Goal: Information Seeking & Learning: Learn about a topic

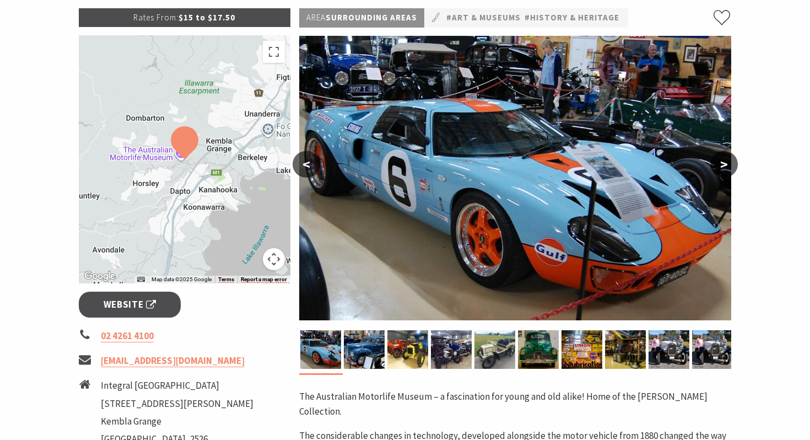
scroll to position [170, 0]
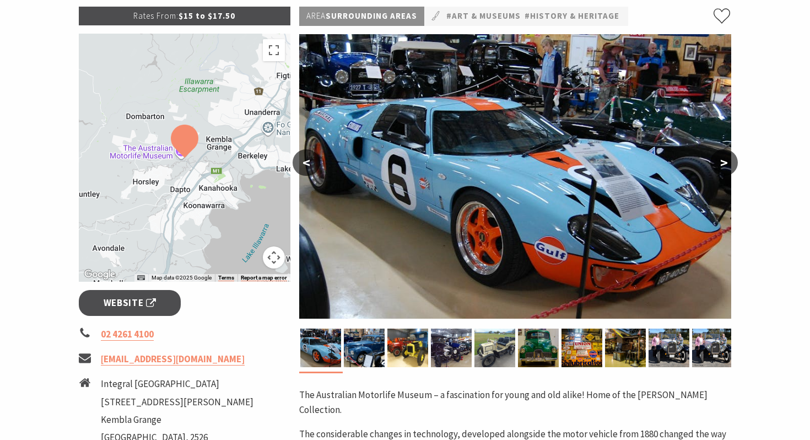
click at [187, 193] on div at bounding box center [185, 158] width 212 height 248
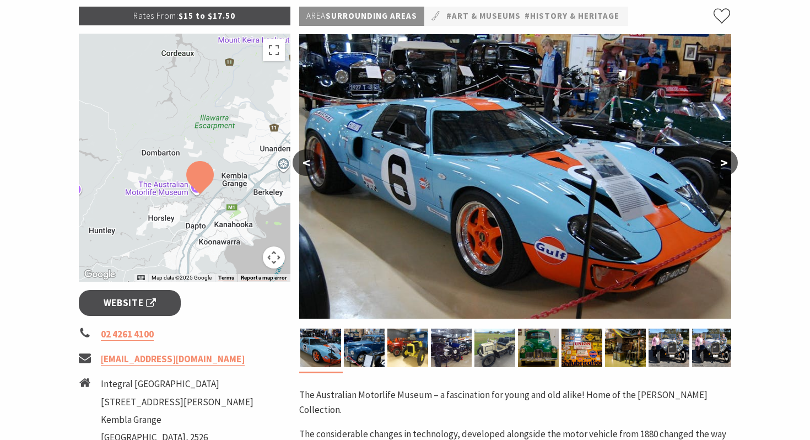
drag, startPoint x: 187, startPoint y: 193, endPoint x: 206, endPoint y: 227, distance: 38.5
click at [206, 227] on div at bounding box center [185, 158] width 212 height 248
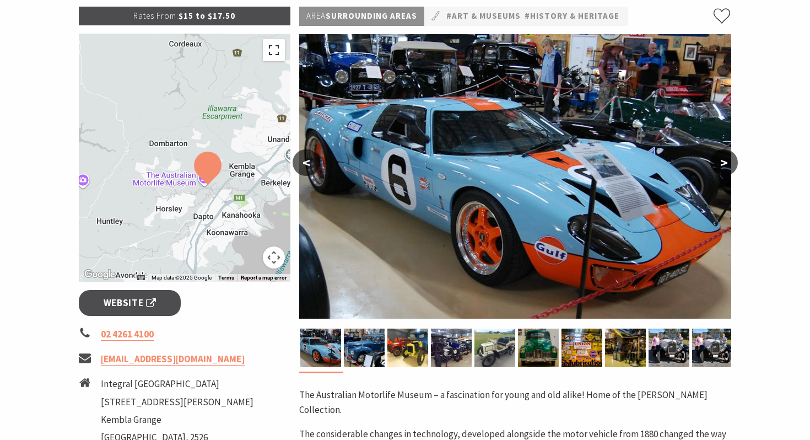
click at [272, 51] on button "Toggle fullscreen view" at bounding box center [274, 50] width 22 height 22
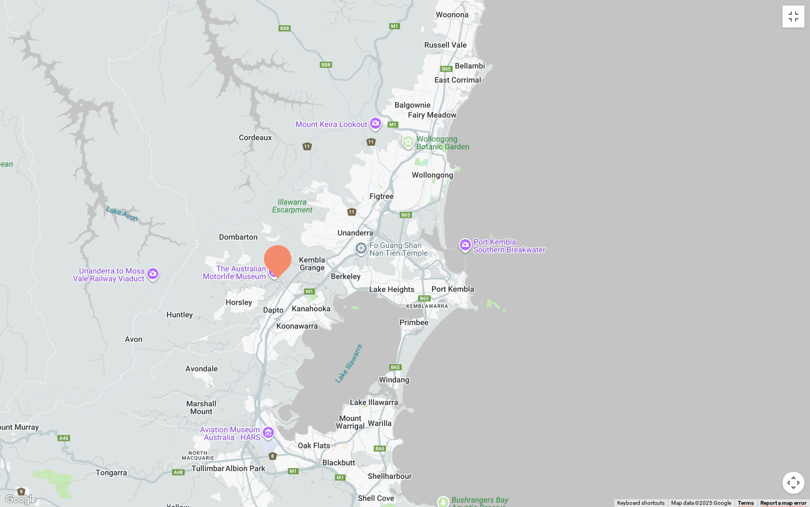
drag, startPoint x: 355, startPoint y: 422, endPoint x: 205, endPoint y: 419, distance: 150.5
click at [205, 419] on div at bounding box center [405, 253] width 810 height 507
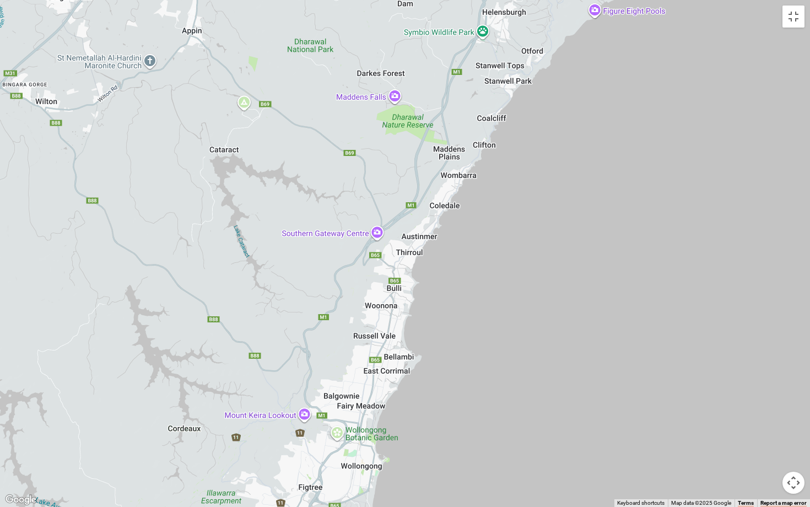
drag, startPoint x: 401, startPoint y: 187, endPoint x: 371, endPoint y: 154, distance: 44.1
click at [371, 160] on div at bounding box center [405, 253] width 810 height 507
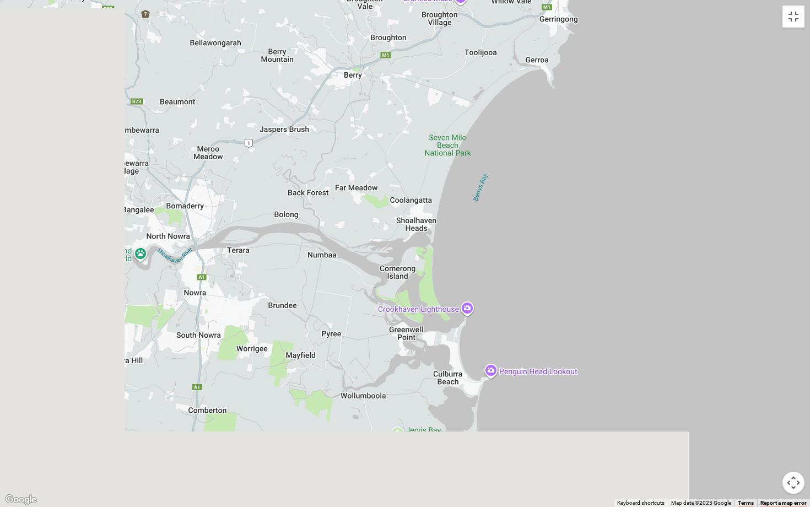
drag, startPoint x: 266, startPoint y: 437, endPoint x: 466, endPoint y: 123, distance: 372.7
click at [467, 123] on div at bounding box center [405, 253] width 810 height 507
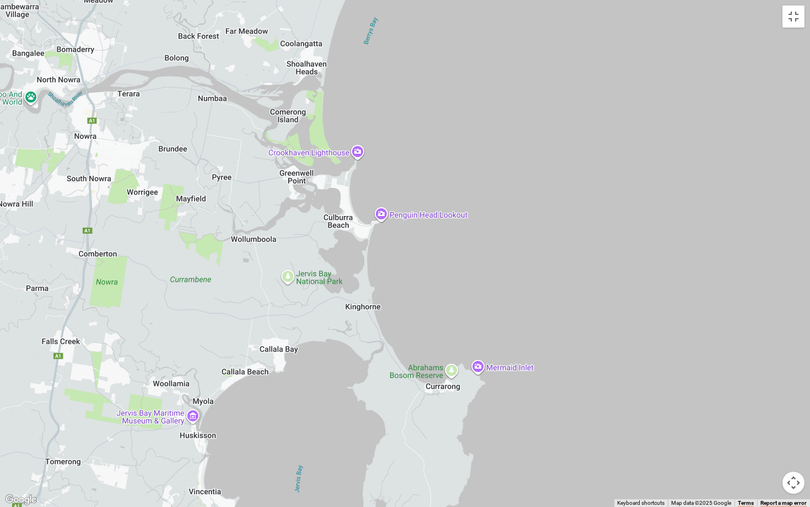
drag, startPoint x: 349, startPoint y: 406, endPoint x: 233, endPoint y: 245, distance: 198.4
click at [232, 245] on div at bounding box center [405, 253] width 810 height 507
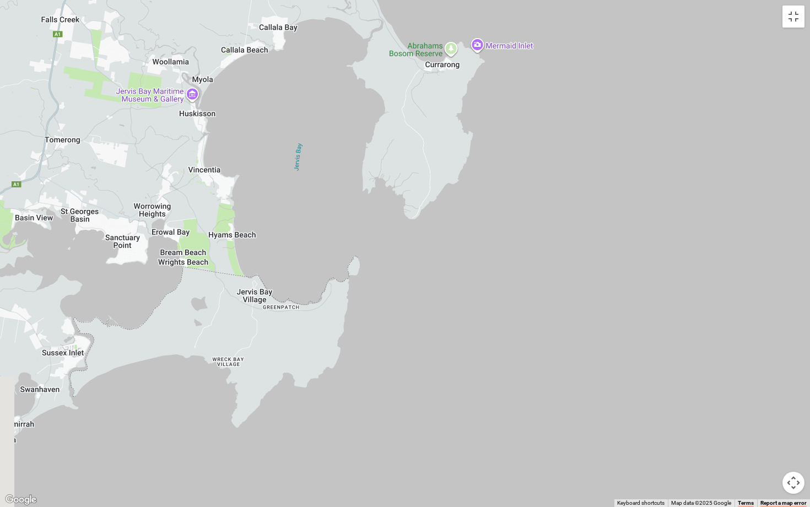
drag, startPoint x: 316, startPoint y: 378, endPoint x: 436, endPoint y: 29, distance: 369.0
click at [436, 29] on div at bounding box center [405, 253] width 810 height 507
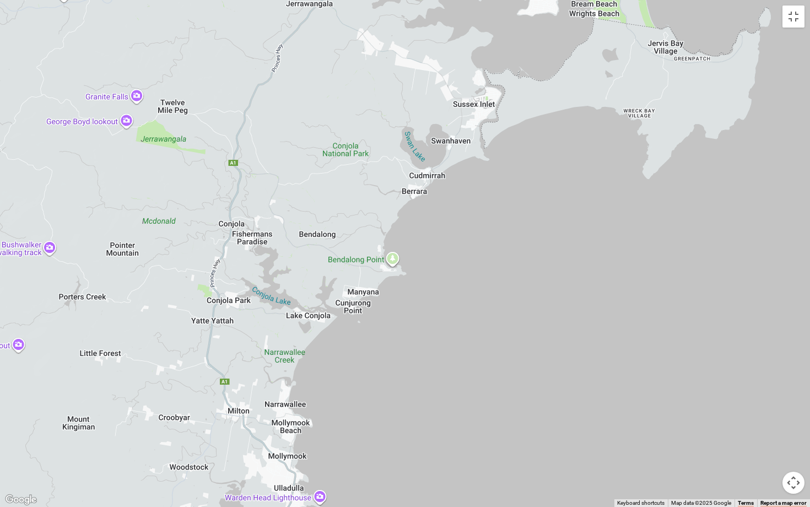
drag, startPoint x: 142, startPoint y: 333, endPoint x: 412, endPoint y: 112, distance: 349.0
click at [412, 112] on div at bounding box center [405, 253] width 810 height 507
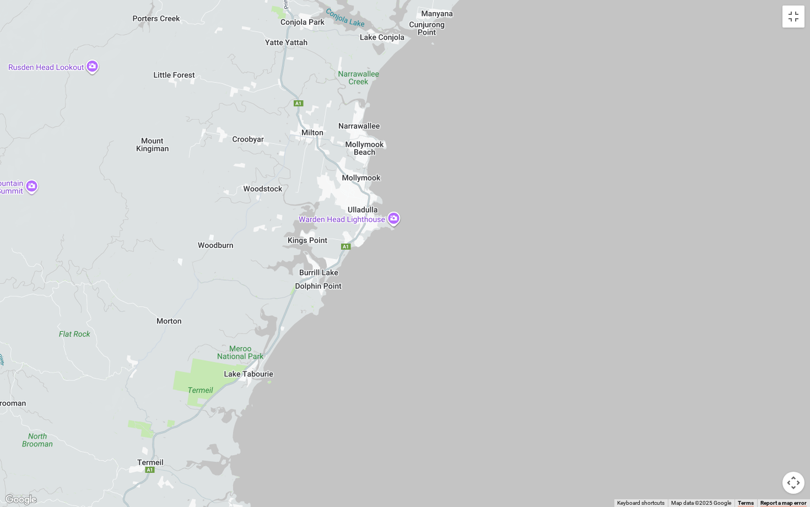
drag, startPoint x: 228, startPoint y: 405, endPoint x: 215, endPoint y: 453, distance: 49.6
click at [222, 435] on div at bounding box center [405, 253] width 810 height 507
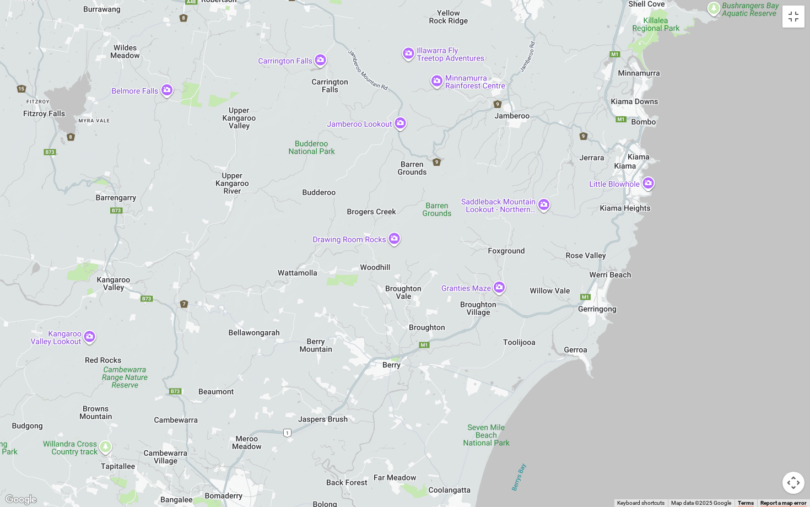
drag, startPoint x: 412, startPoint y: 165, endPoint x: 326, endPoint y: 423, distance: 272.1
click at [326, 423] on div at bounding box center [405, 253] width 810 height 507
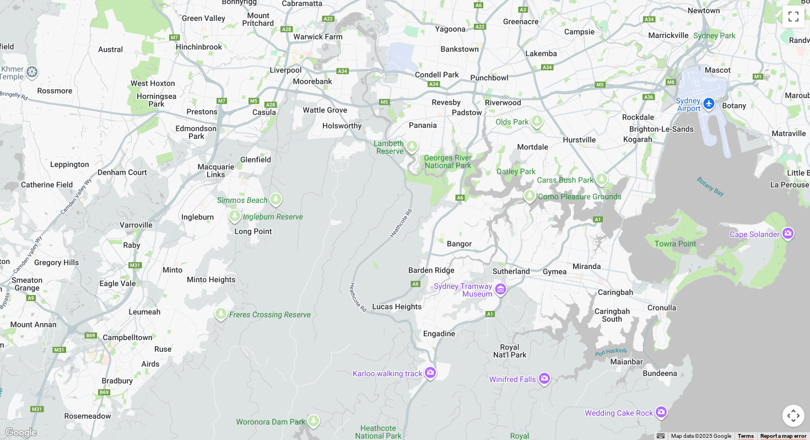
scroll to position [1043, 0]
